Goal: Find specific page/section: Find specific page/section

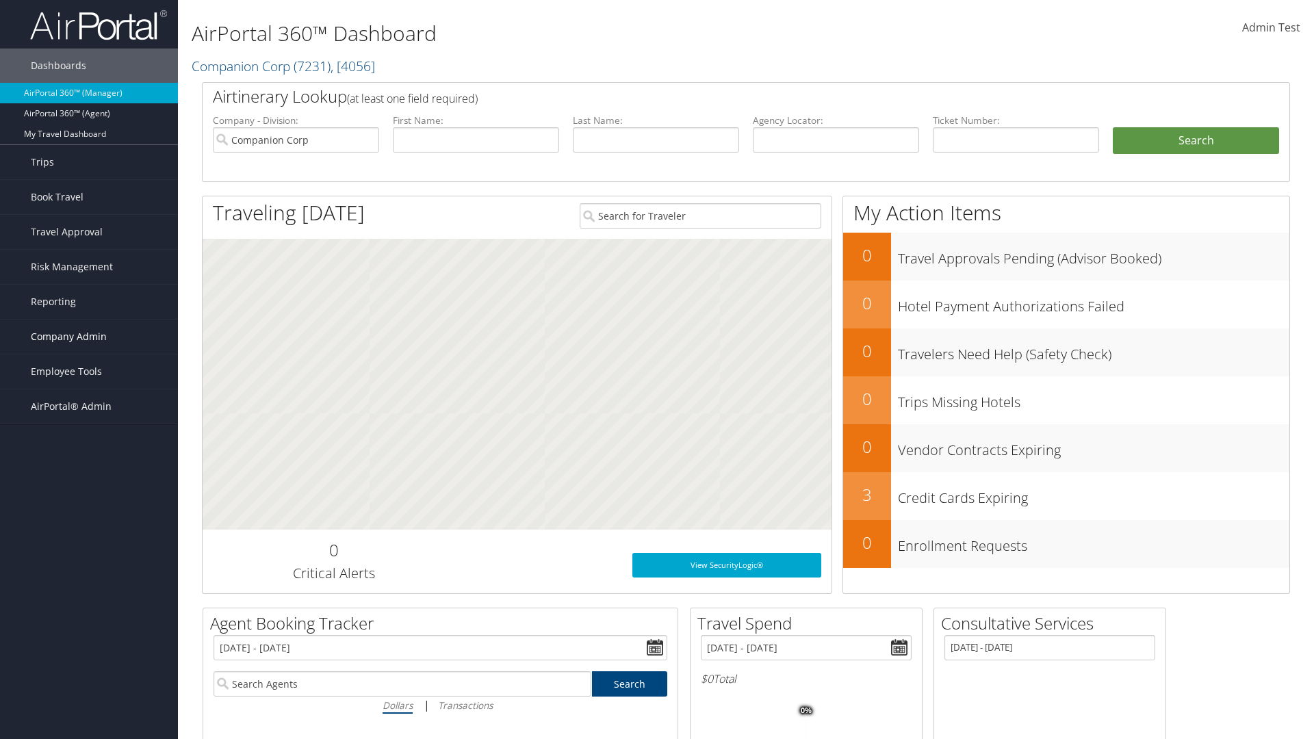
click at [89, 337] on span "Company Admin" at bounding box center [69, 337] width 76 height 34
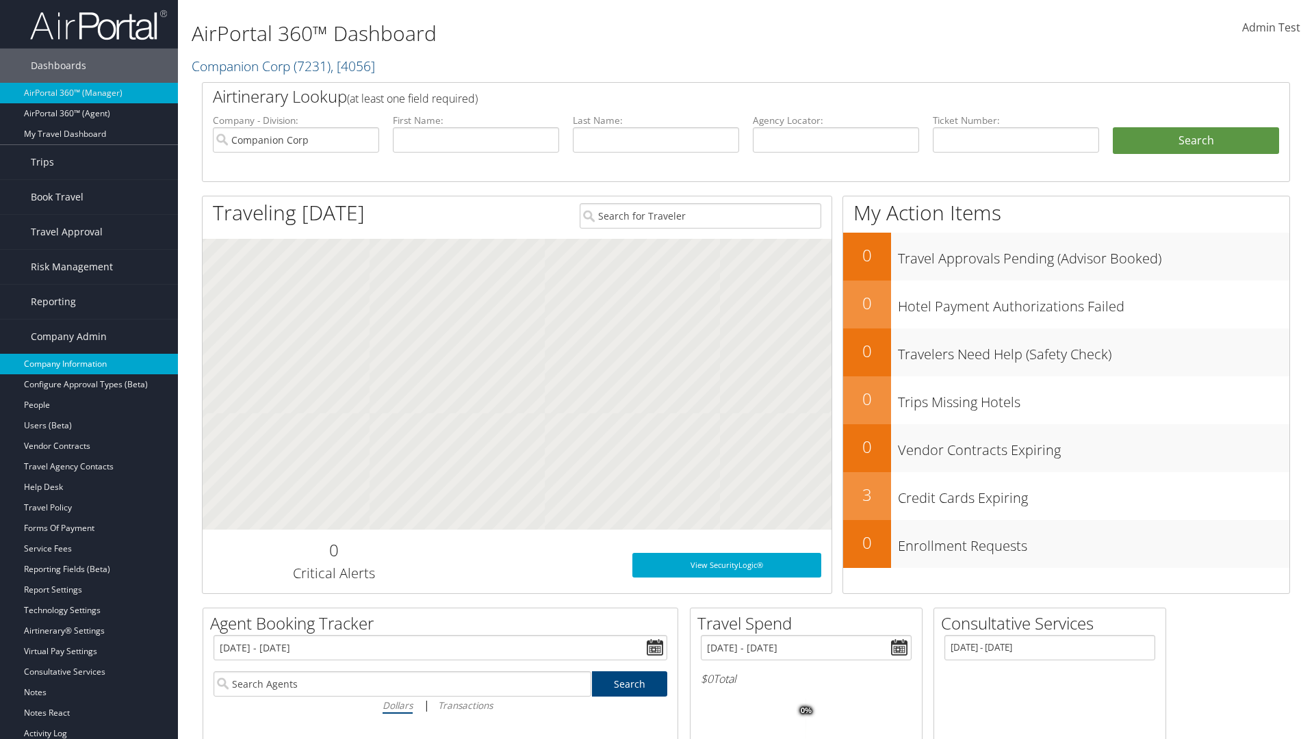
click at [89, 364] on link "Company Information" at bounding box center [89, 364] width 178 height 21
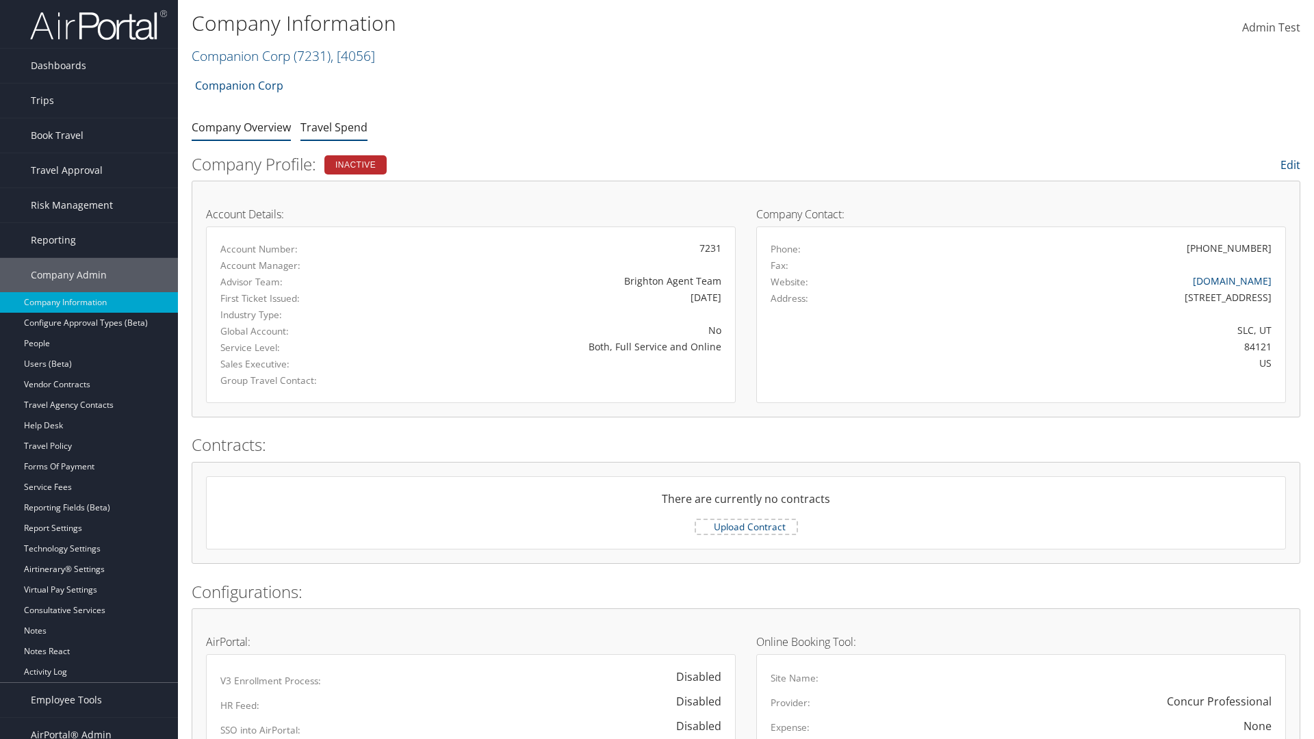
click at [334, 127] on link "Travel Spend" at bounding box center [333, 127] width 67 height 15
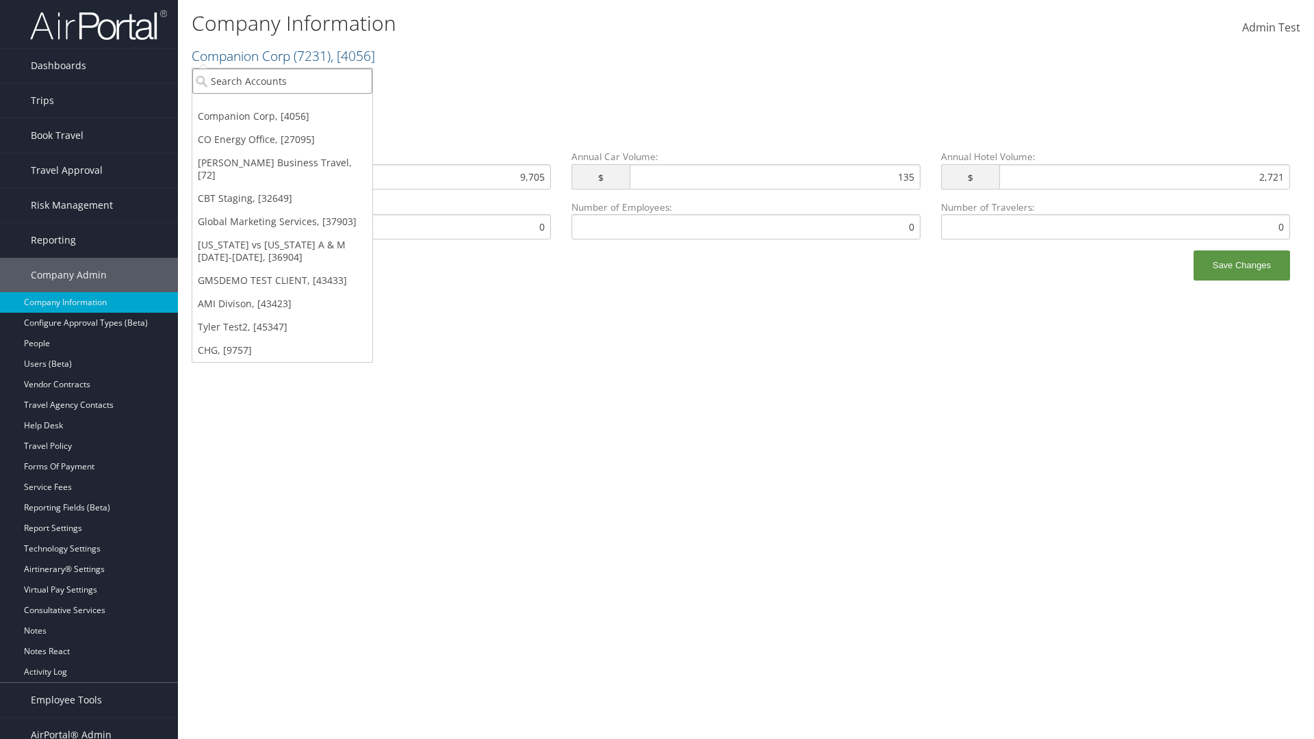
click at [282, 81] on input "search" at bounding box center [282, 80] width 180 height 25
type input "Global Marketing Services"
click at [295, 106] on div "Global Marketing Services (301946), [37903]" at bounding box center [295, 106] width 220 height 12
